Goal: Navigation & Orientation: Find specific page/section

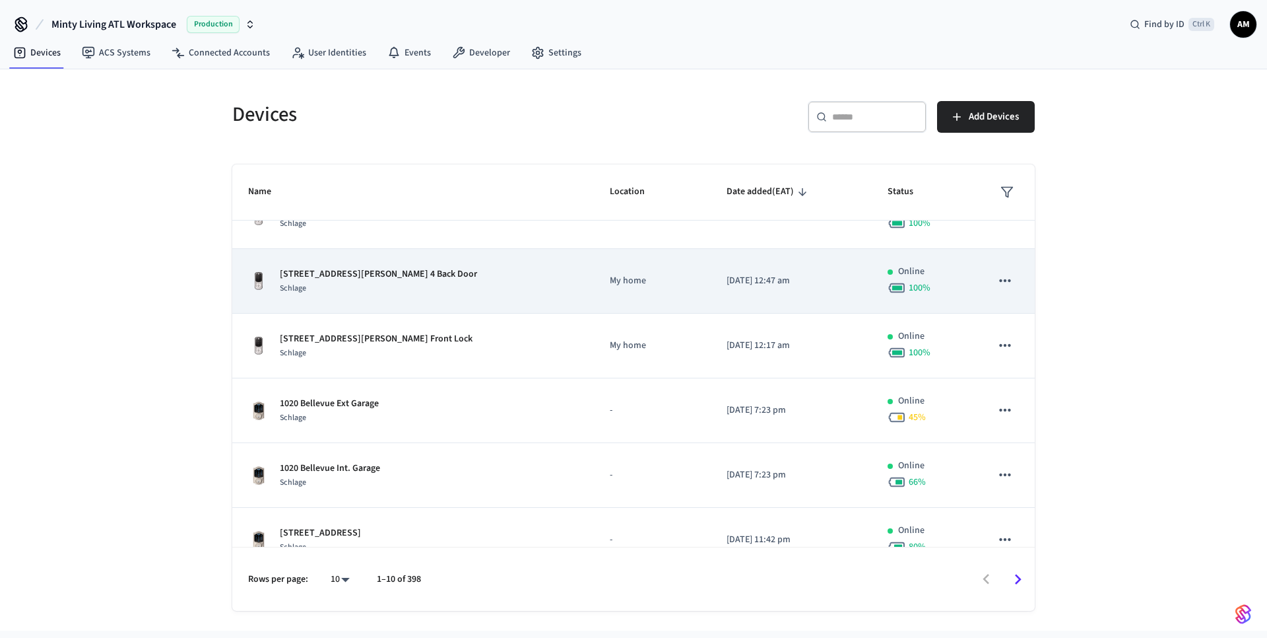
scroll to position [178, 0]
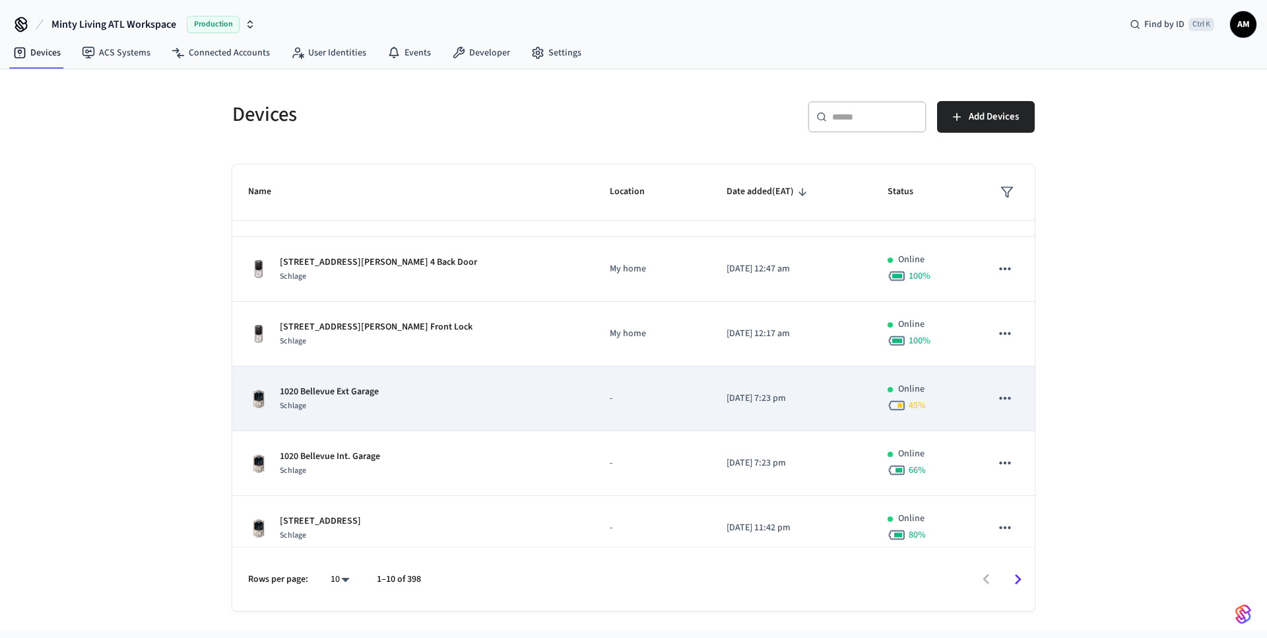
click at [999, 398] on icon "sticky table" at bounding box center [1004, 398] width 11 height 3
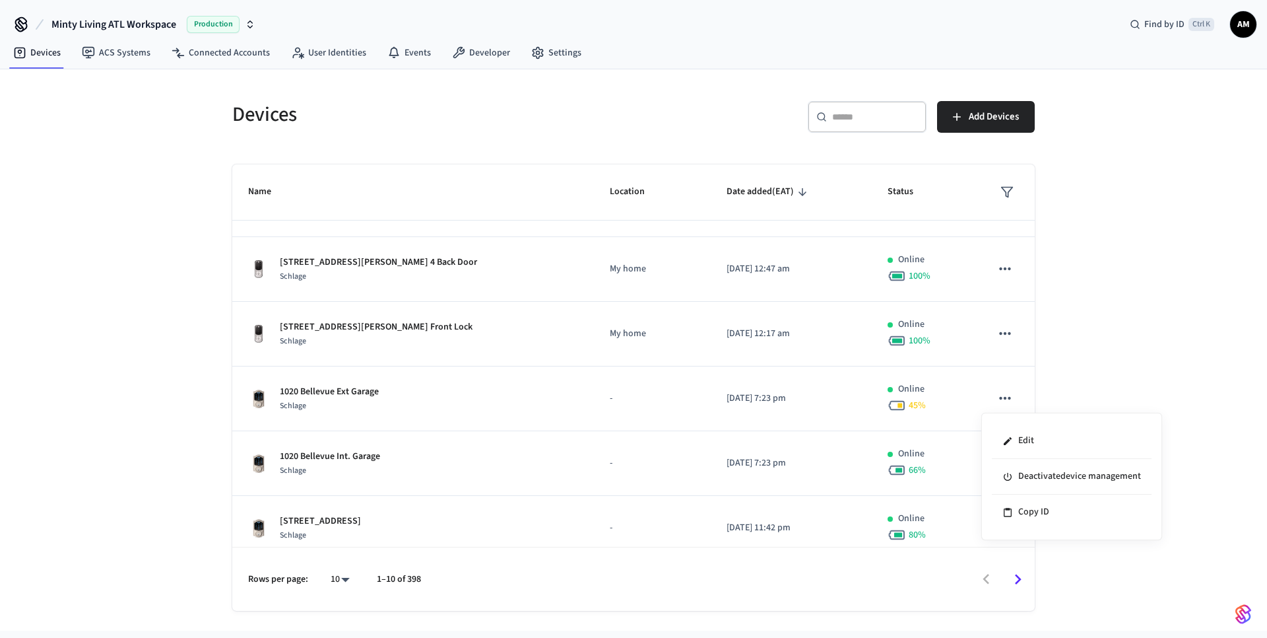
click at [1174, 212] on div at bounding box center [633, 319] width 1267 height 638
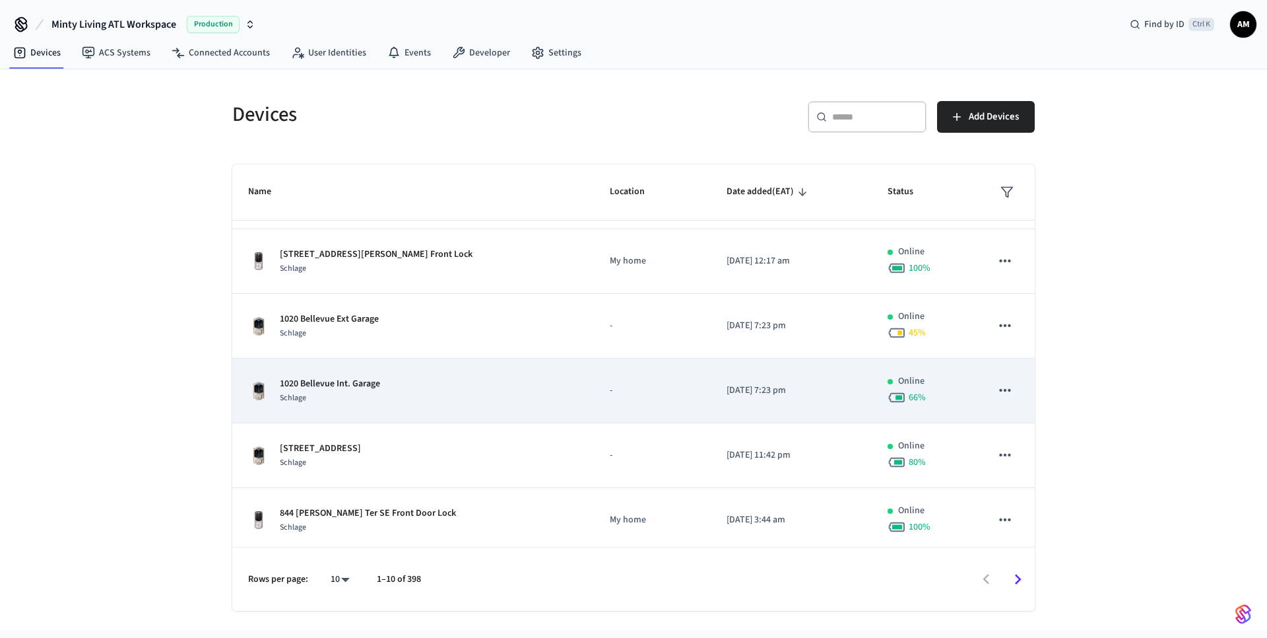
scroll to position [321, 0]
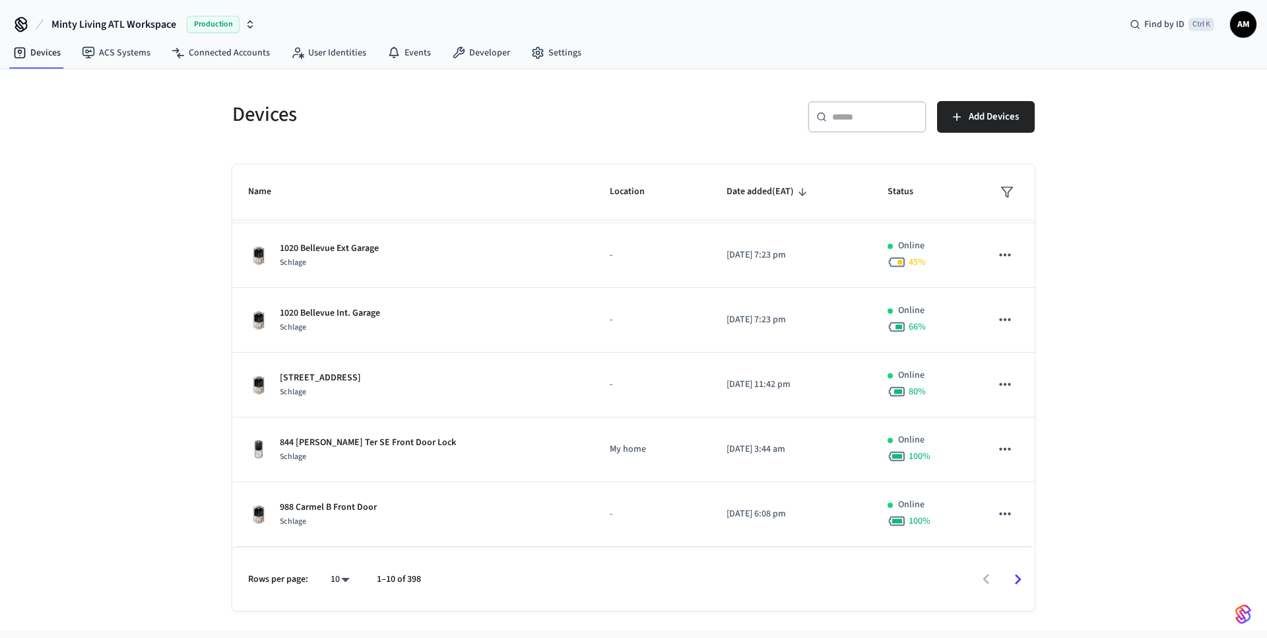
click at [1018, 583] on icon "Go to next page" at bounding box center [1018, 579] width 20 height 20
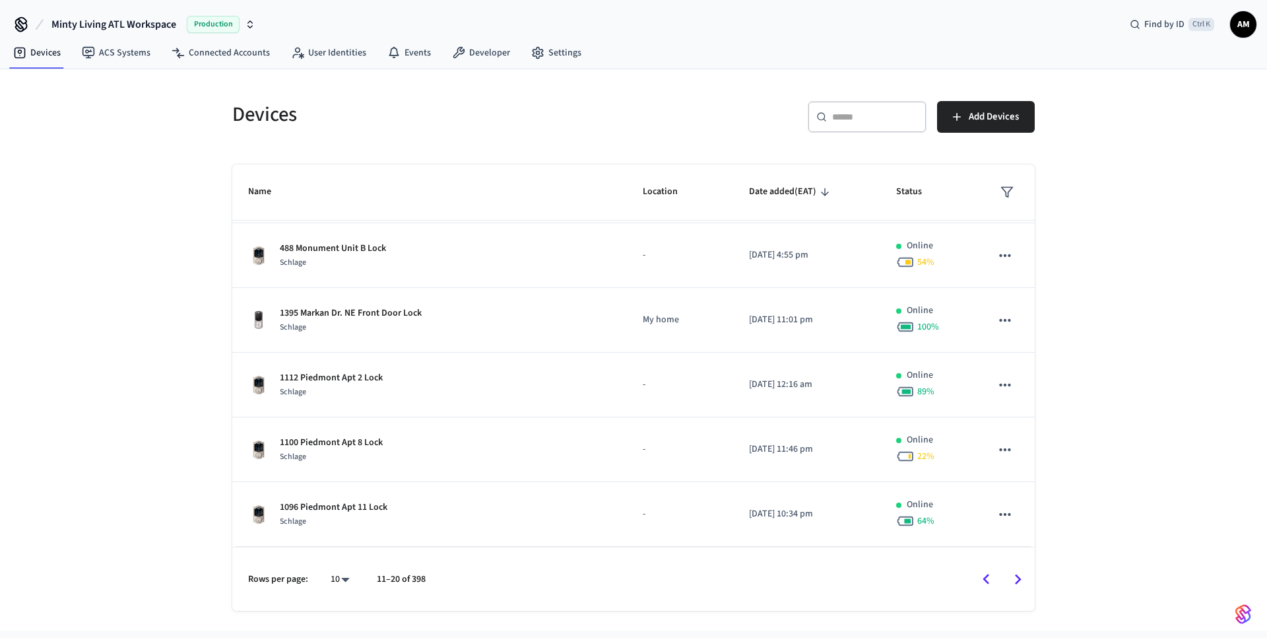
scroll to position [312, 0]
click at [1020, 583] on icon "Go to next page" at bounding box center [1018, 579] width 20 height 20
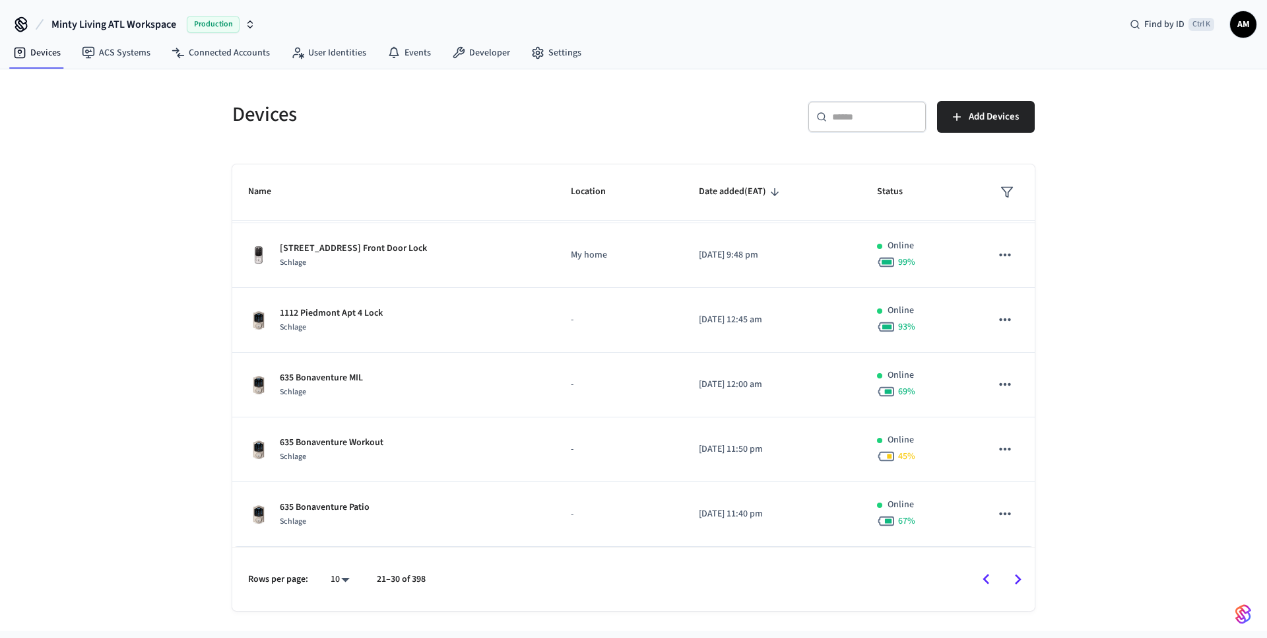
click at [1021, 583] on icon "Go to next page" at bounding box center [1018, 579] width 20 height 20
click at [1014, 581] on icon "Go to next page" at bounding box center [1018, 579] width 20 height 20
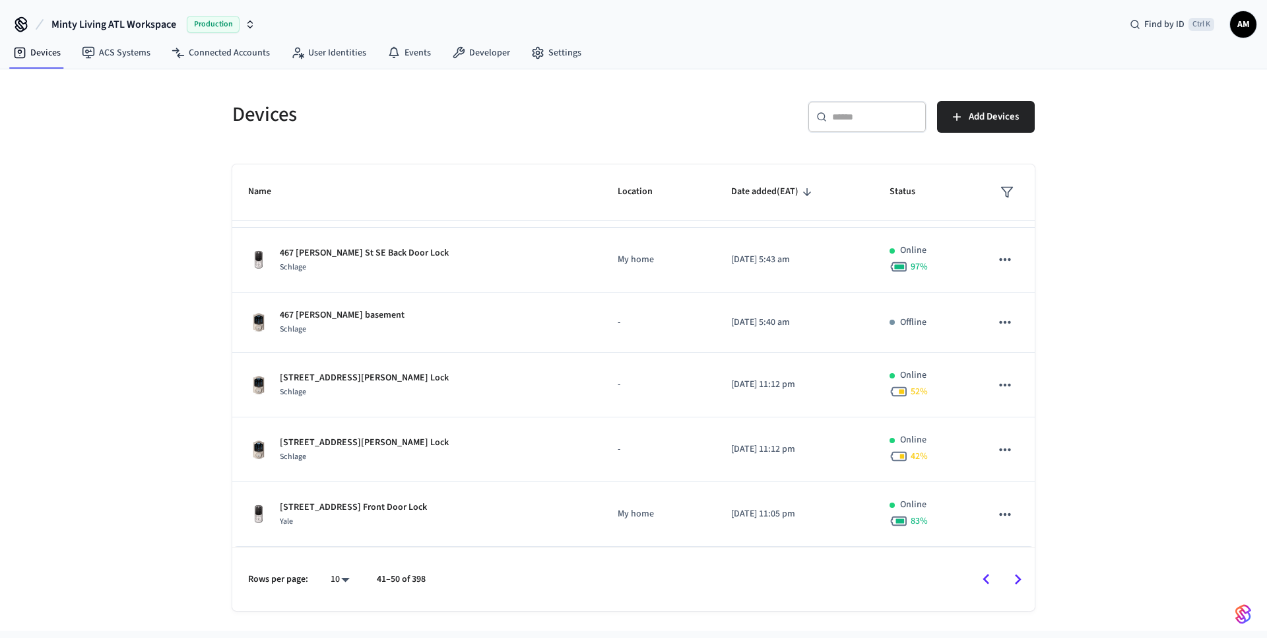
click at [1020, 576] on icon "Go to next page" at bounding box center [1018, 579] width 20 height 20
click at [1019, 573] on icon "Go to next page" at bounding box center [1018, 579] width 20 height 20
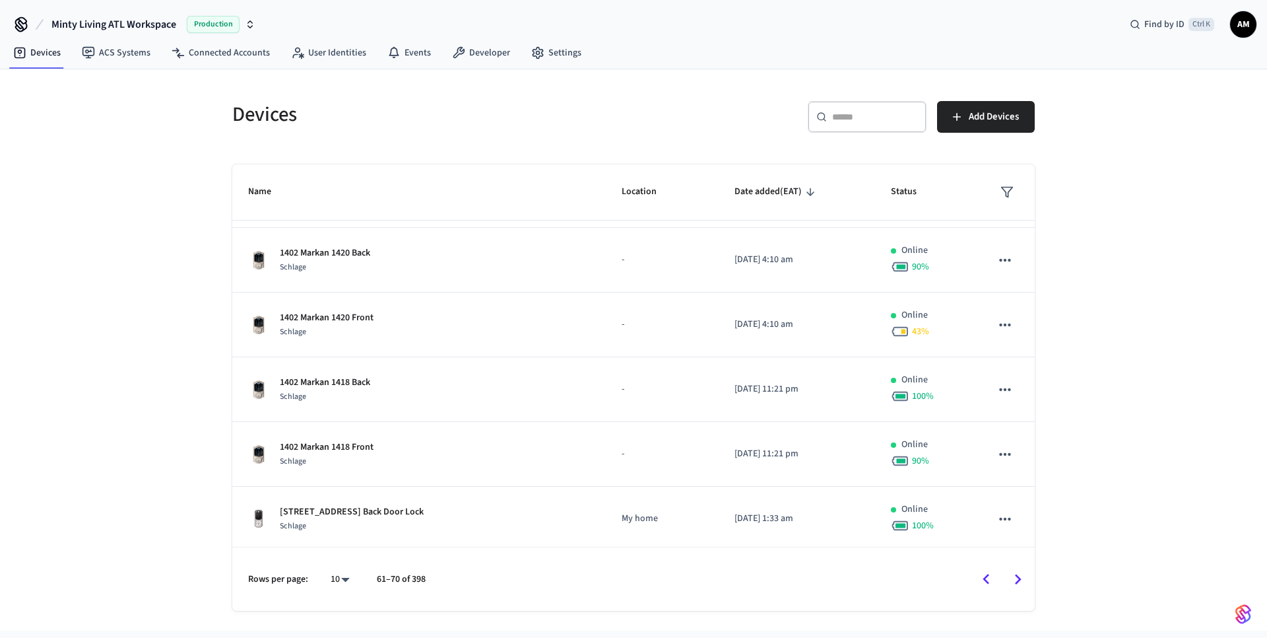
scroll to position [316, 0]
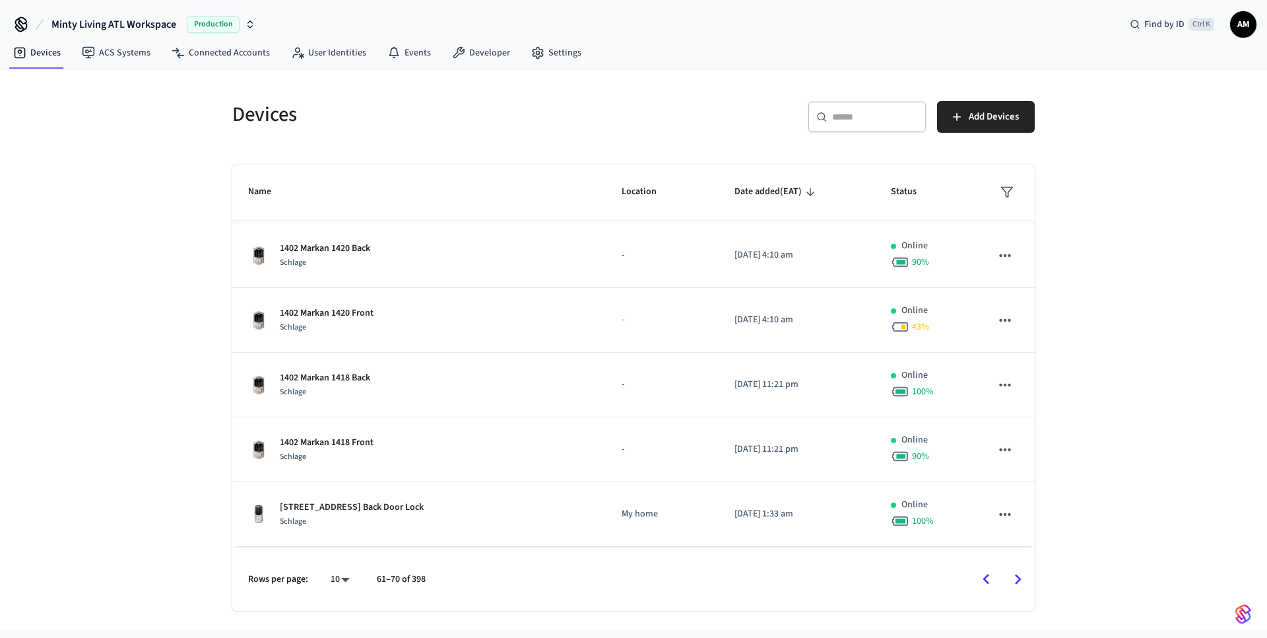
click at [1016, 575] on icon "Go to next page" at bounding box center [1018, 579] width 7 height 11
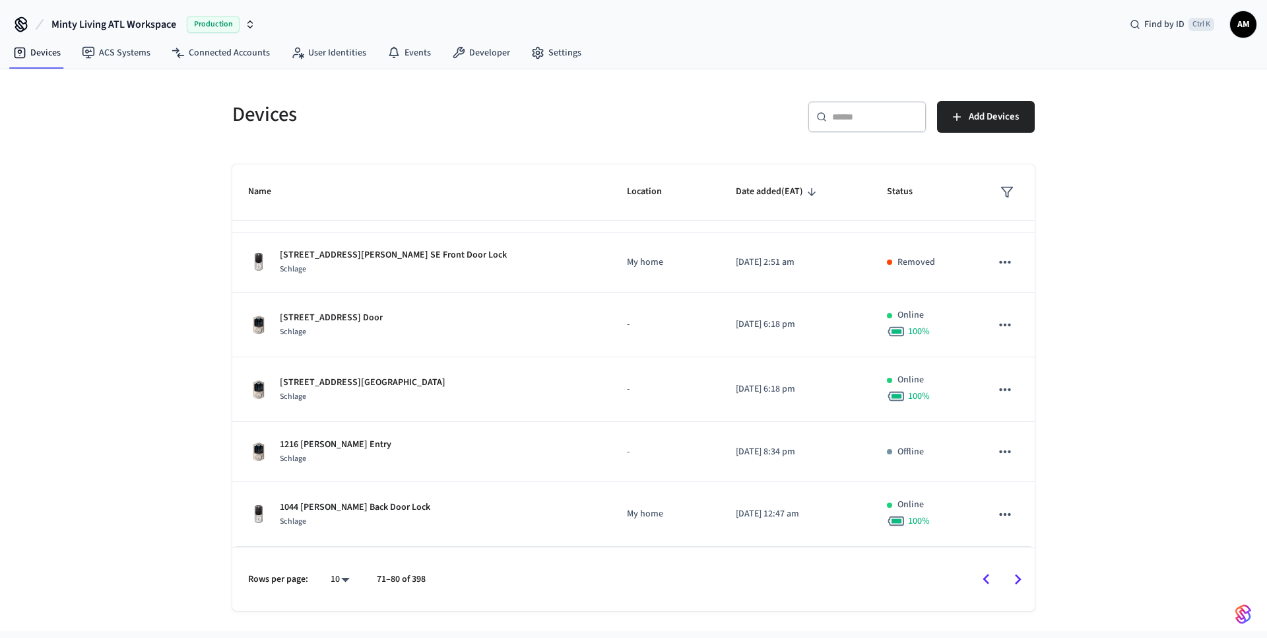
scroll to position [307, 0]
click at [1004, 580] on button "Go to next page" at bounding box center [1018, 579] width 31 height 31
click at [1013, 576] on icon "Go to next page" at bounding box center [1018, 579] width 20 height 20
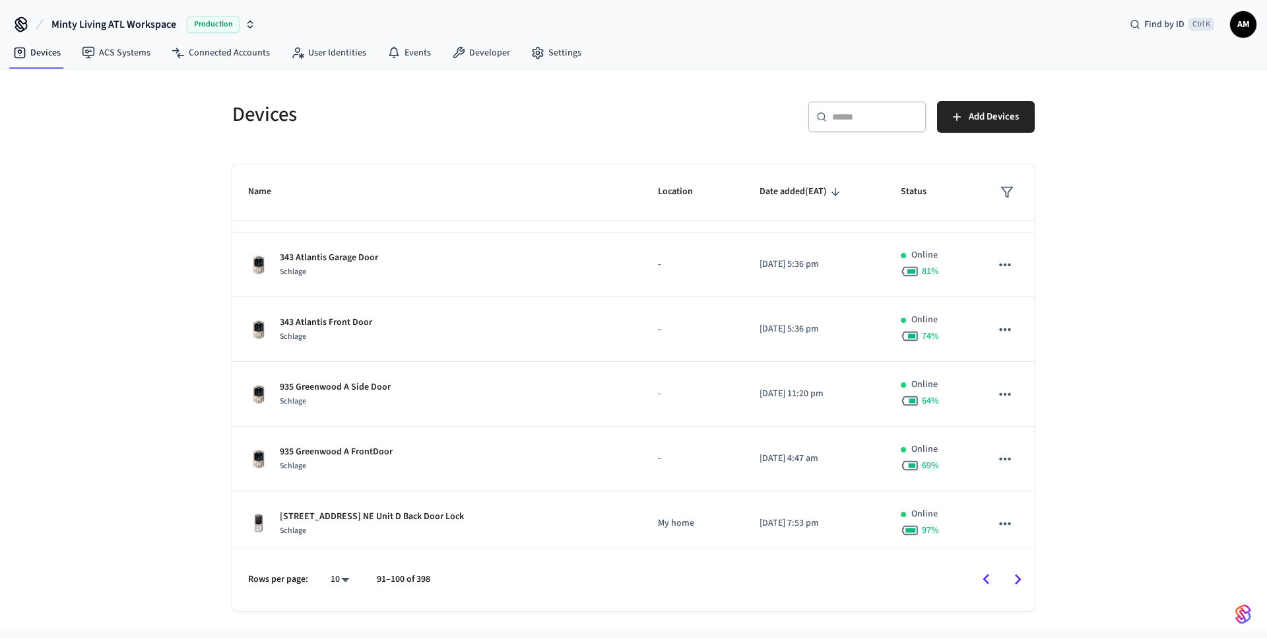
scroll to position [316, 0]
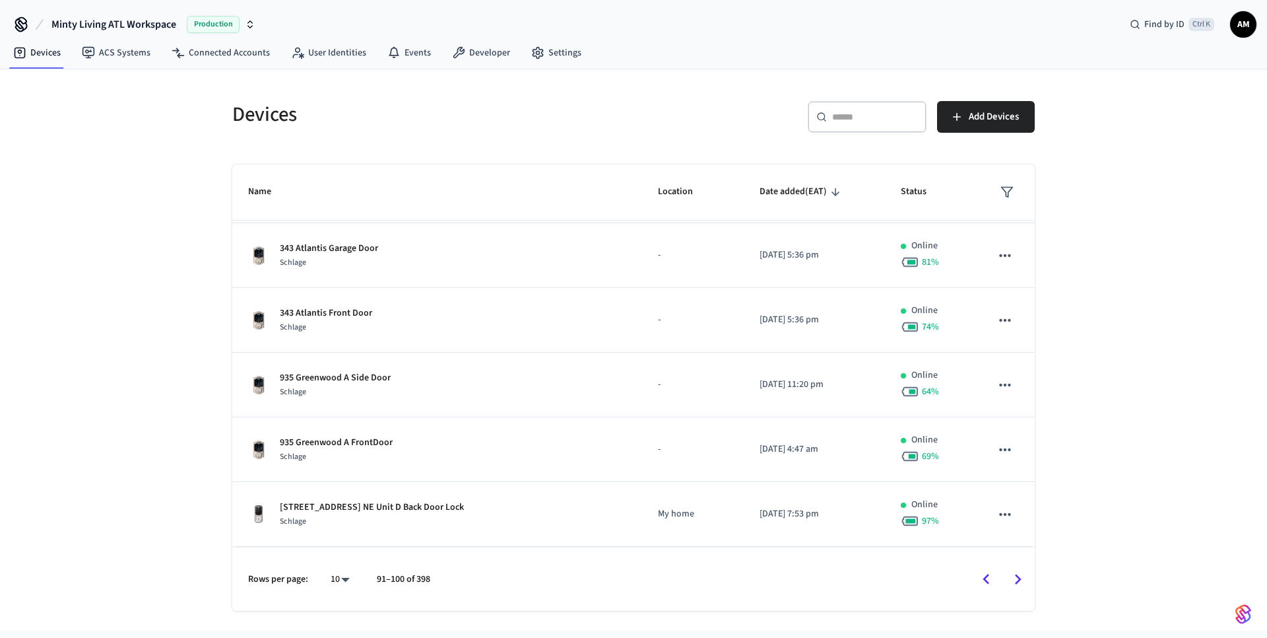
click at [1009, 581] on icon "Go to next page" at bounding box center [1018, 579] width 20 height 20
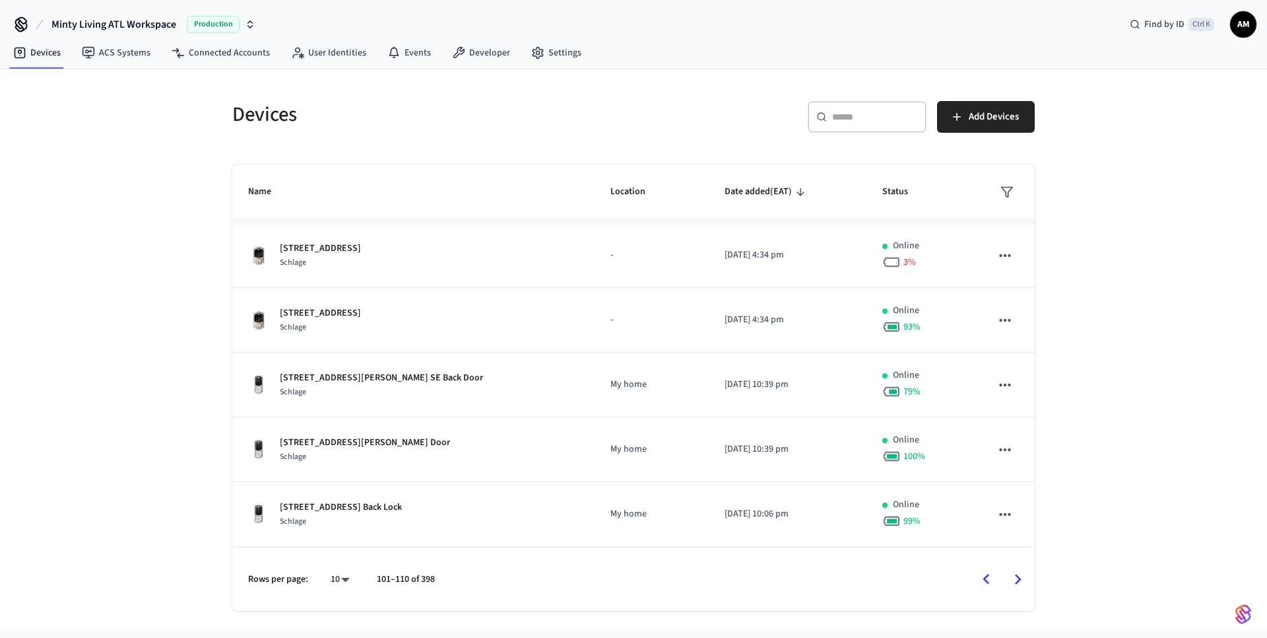
scroll to position [307, 0]
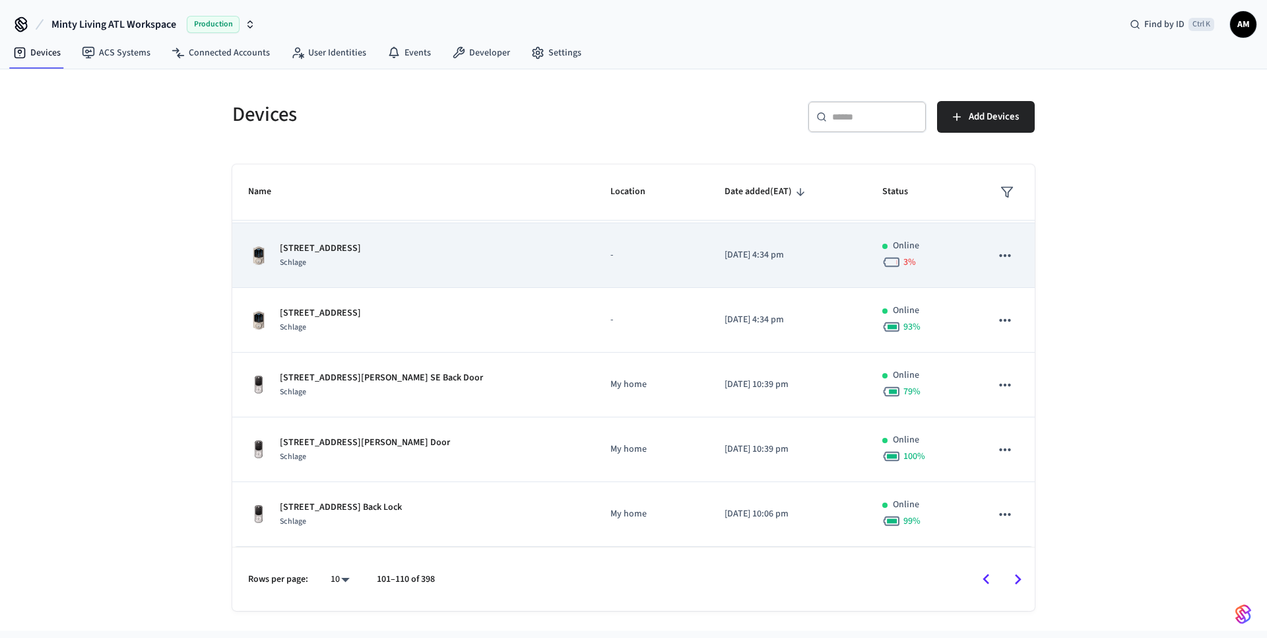
click at [999, 255] on icon "sticky table" at bounding box center [1004, 255] width 11 height 3
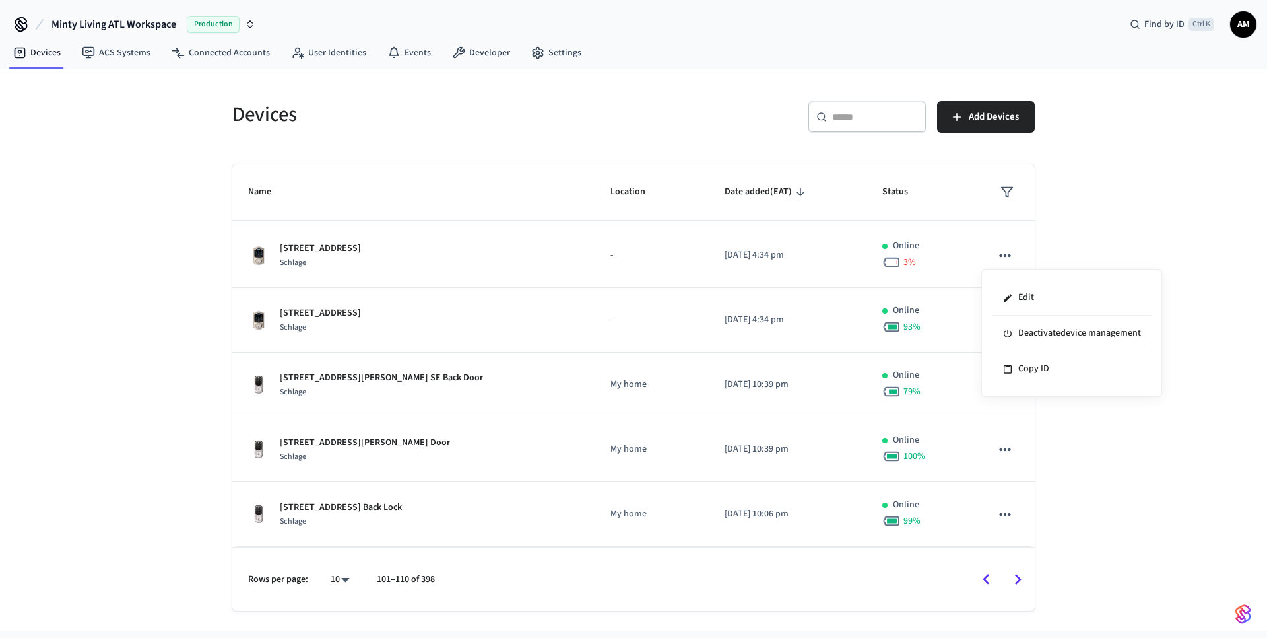
click at [1180, 203] on div at bounding box center [633, 319] width 1267 height 638
click at [1137, 294] on div "Devices ​ ​ Add Devices Name Location Date added (EAT) Status [STREET_ADDRESS][…" at bounding box center [633, 349] width 1267 height 561
